Goal: Find specific page/section: Find specific page/section

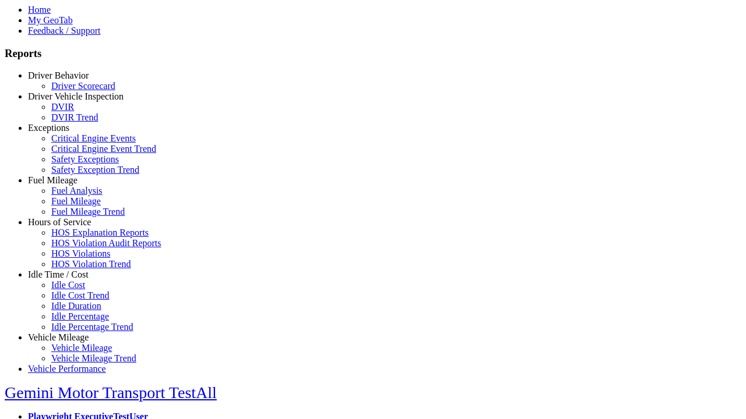
click at [67, 227] on link "Hours of Service" at bounding box center [59, 222] width 63 height 10
click at [76, 269] on link "HOS Violation Trend" at bounding box center [91, 264] width 80 height 10
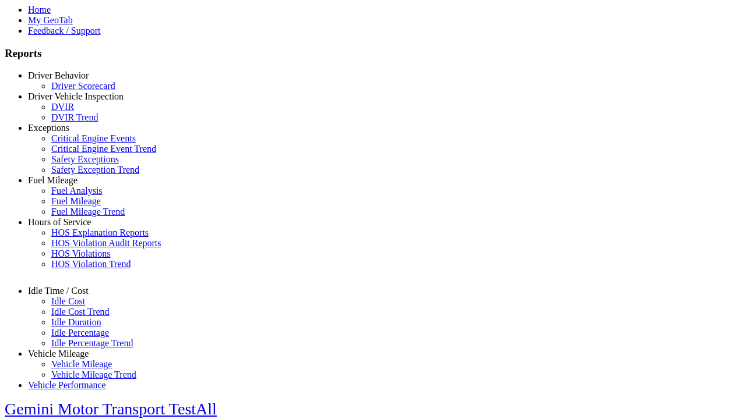
select select "**********"
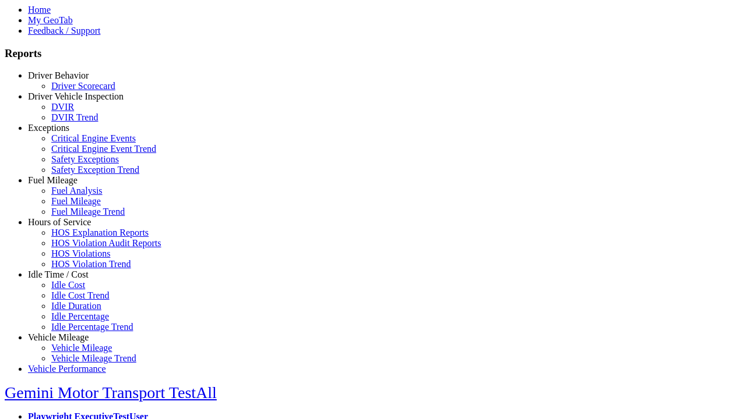
type input "**********"
